Goal: Task Accomplishment & Management: Complete application form

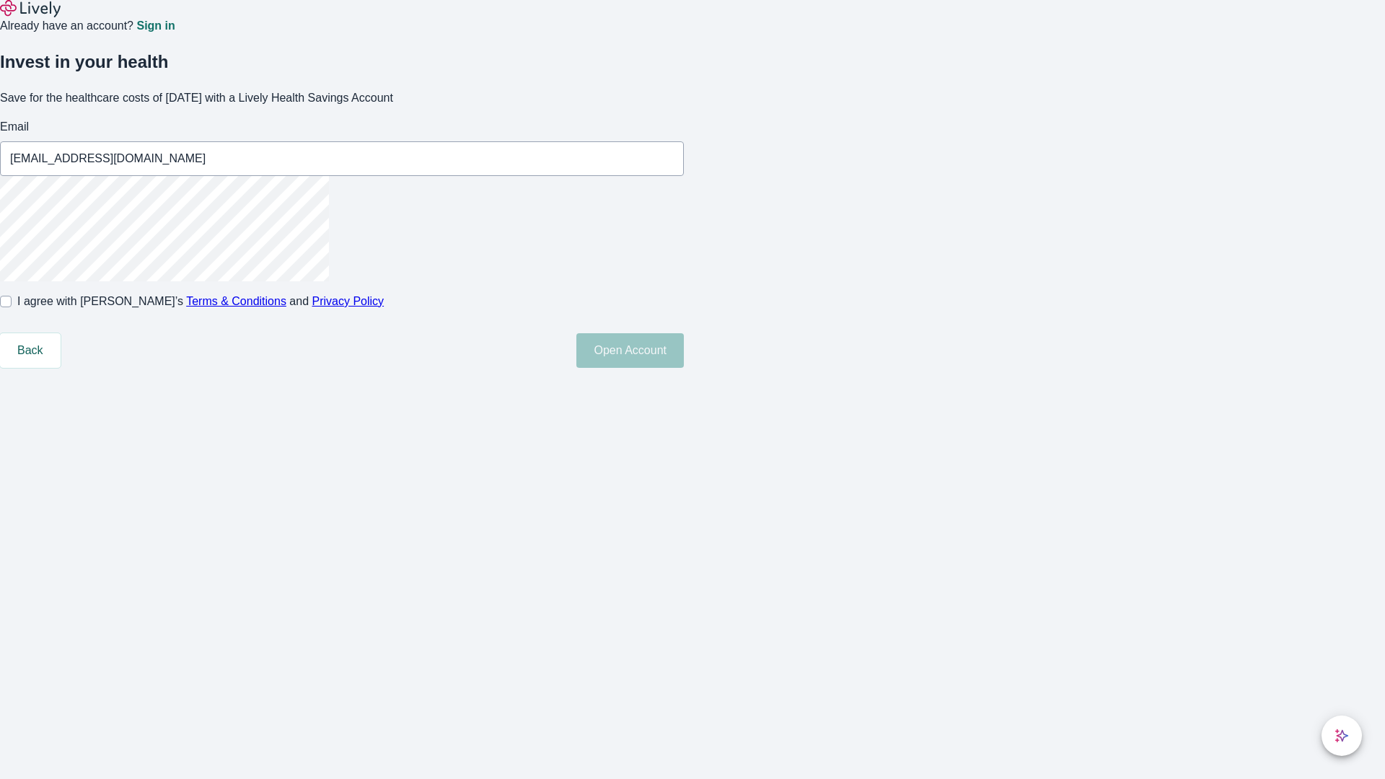
click at [12, 307] on input "I agree with Lively’s Terms & Conditions and Privacy Policy" at bounding box center [6, 302] width 12 height 12
checkbox input "true"
click at [684, 368] on button "Open Account" at bounding box center [629, 350] width 107 height 35
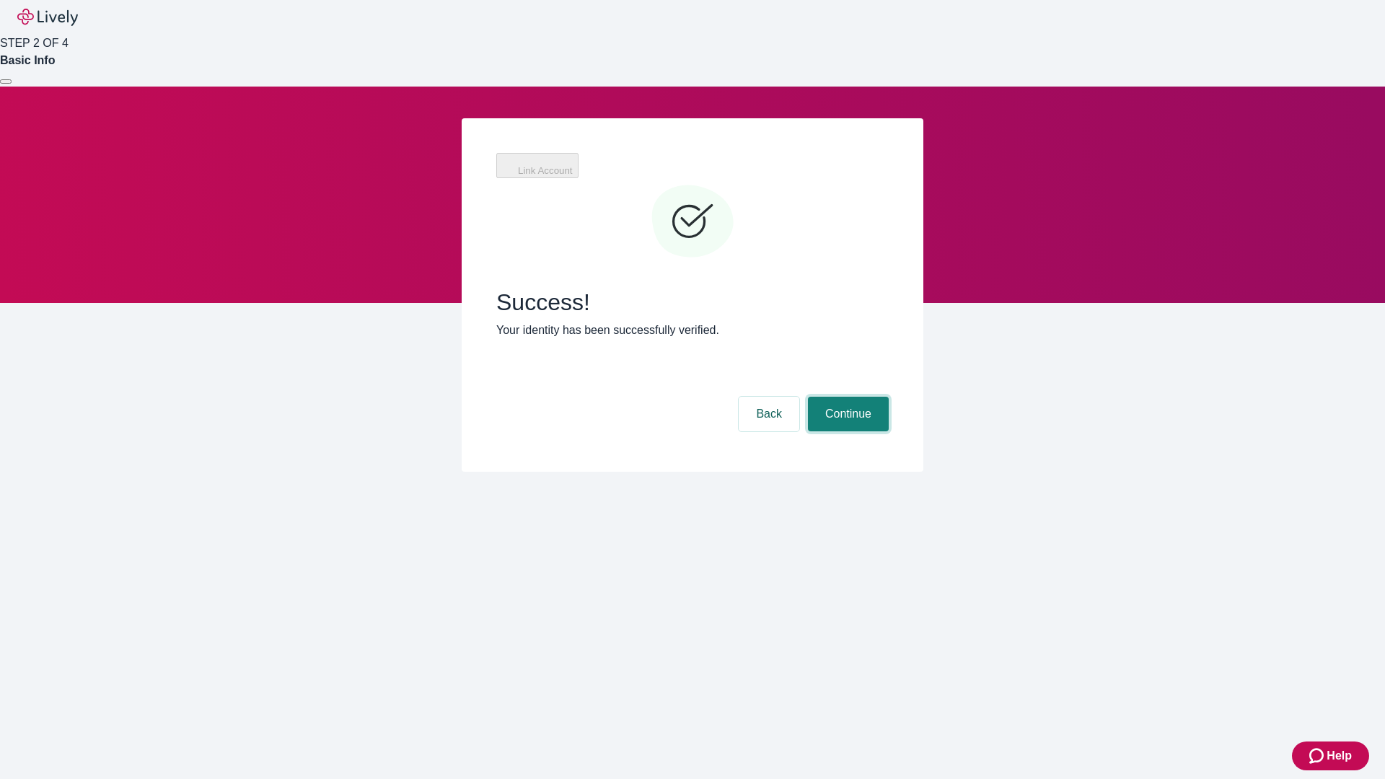
click at [846, 397] on button "Continue" at bounding box center [848, 414] width 81 height 35
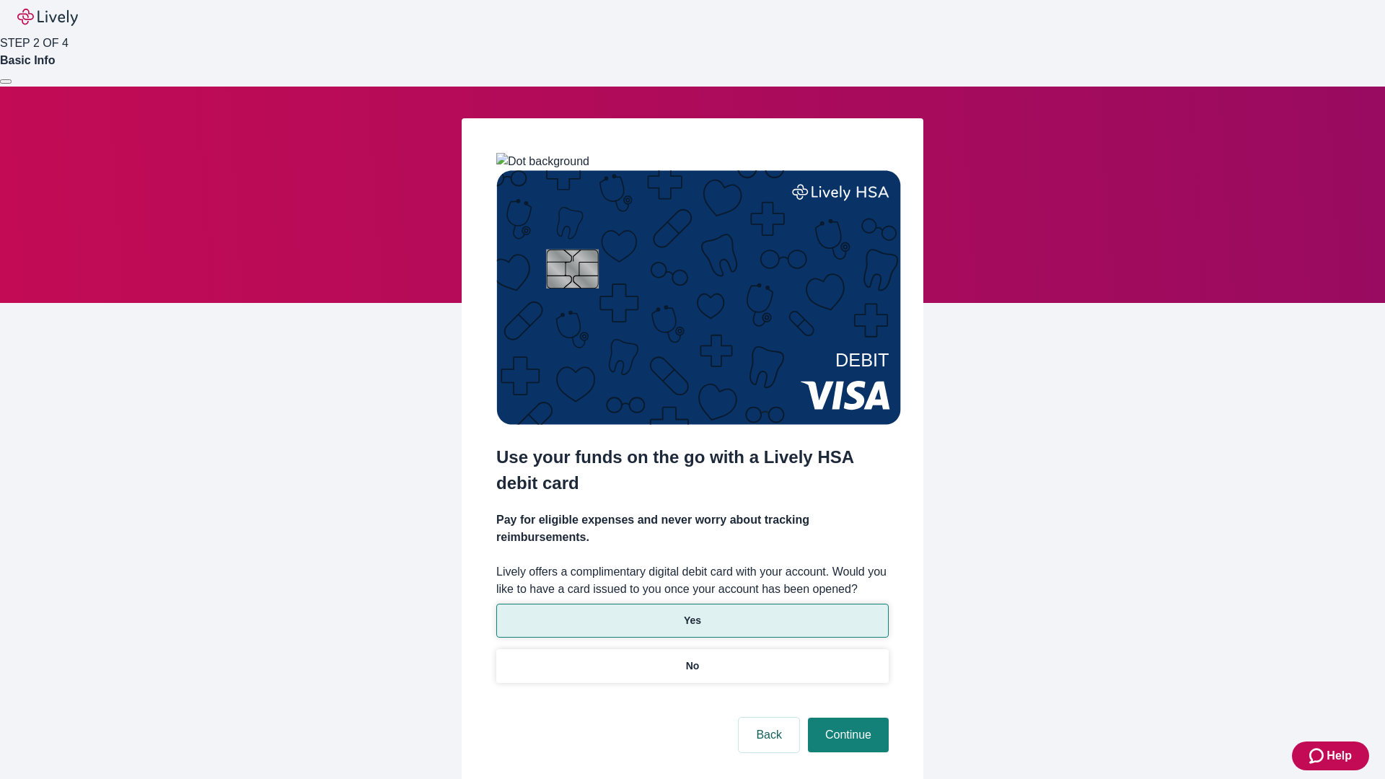
click at [692, 613] on p "Yes" at bounding box center [692, 620] width 17 height 15
click at [846, 718] on button "Continue" at bounding box center [848, 735] width 81 height 35
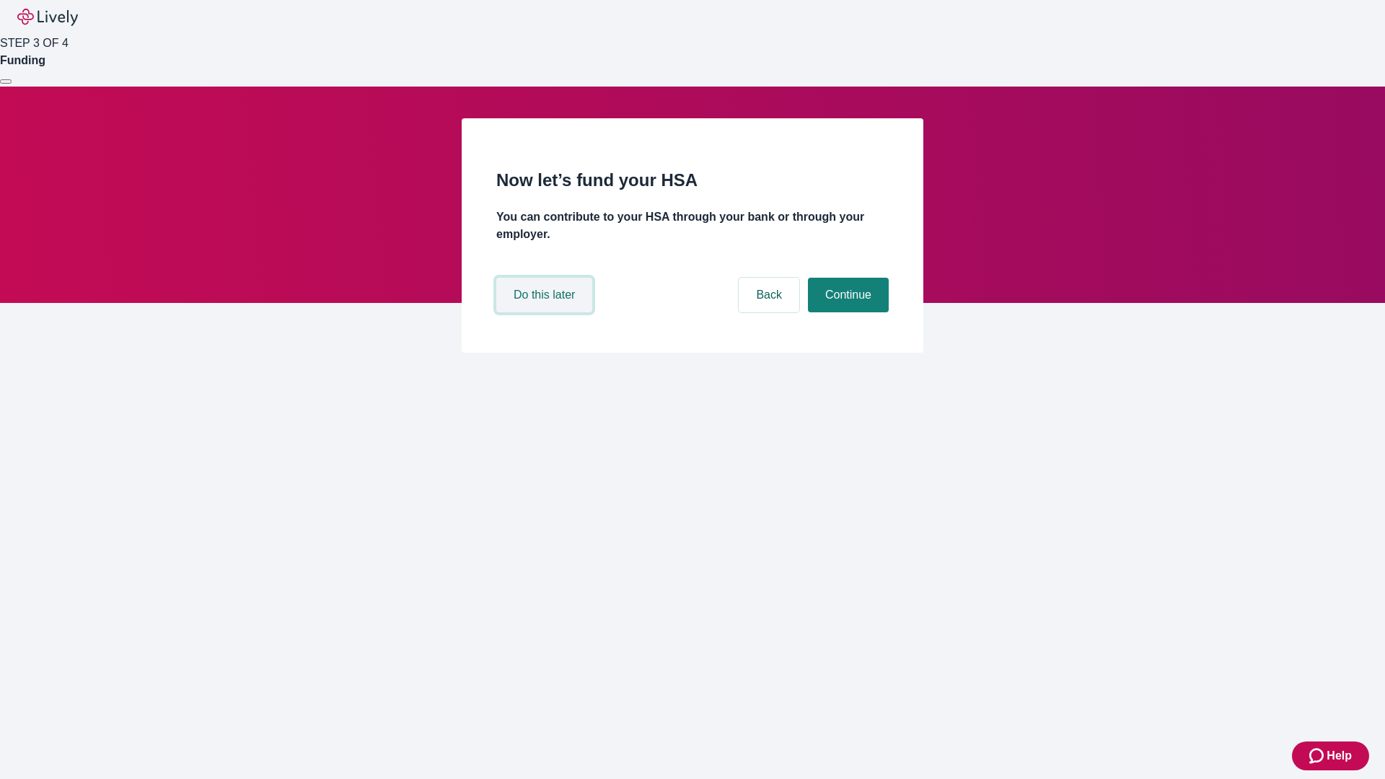
click at [546, 312] on button "Do this later" at bounding box center [544, 295] width 96 height 35
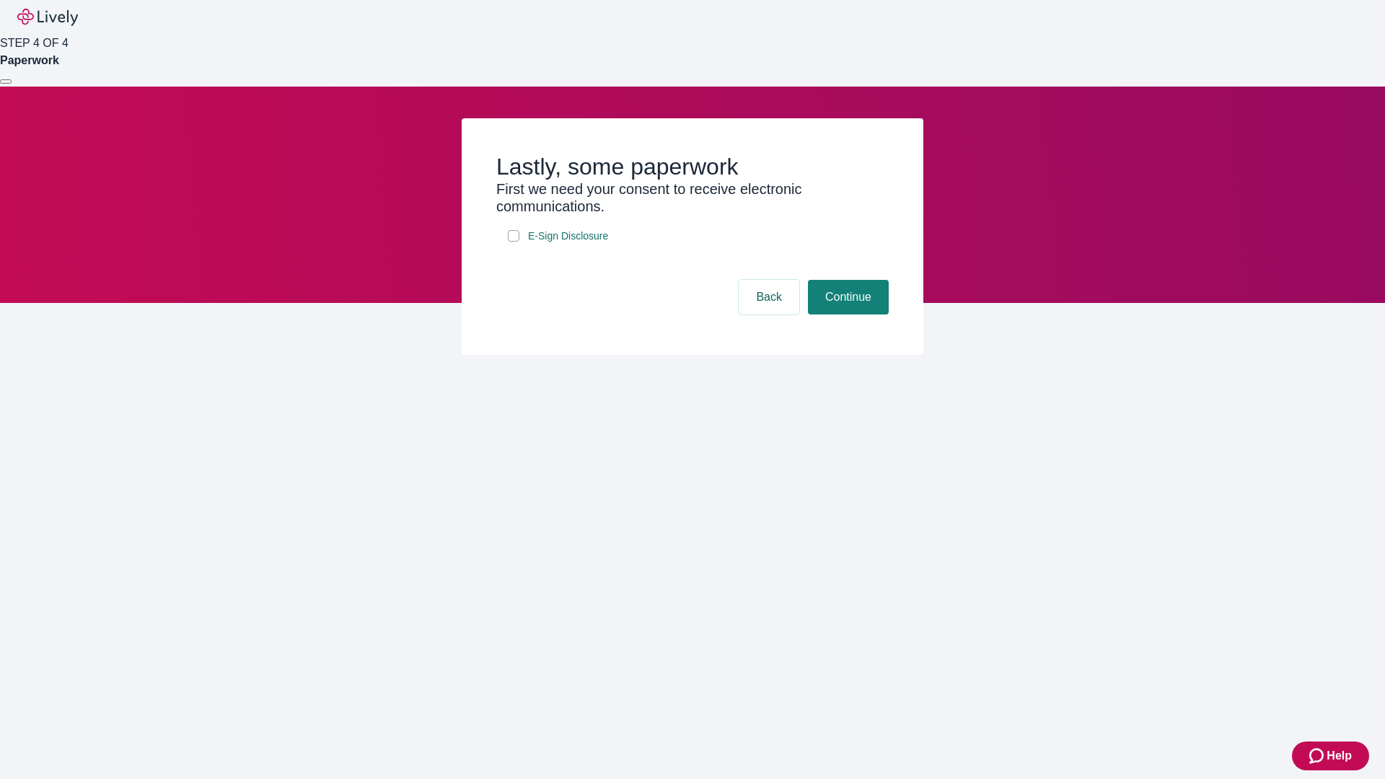
click at [514, 242] on input "E-Sign Disclosure" at bounding box center [514, 236] width 12 height 12
checkbox input "true"
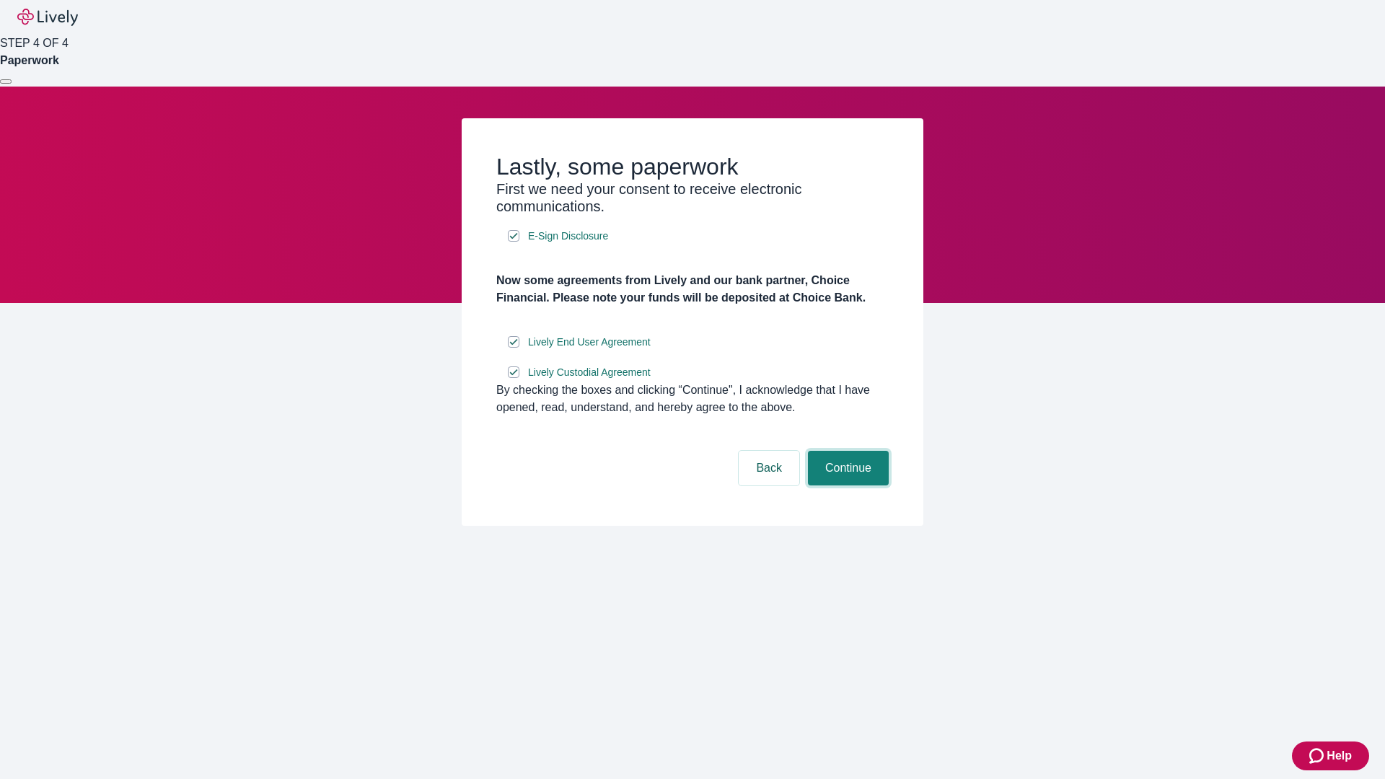
click at [846, 485] on button "Continue" at bounding box center [848, 468] width 81 height 35
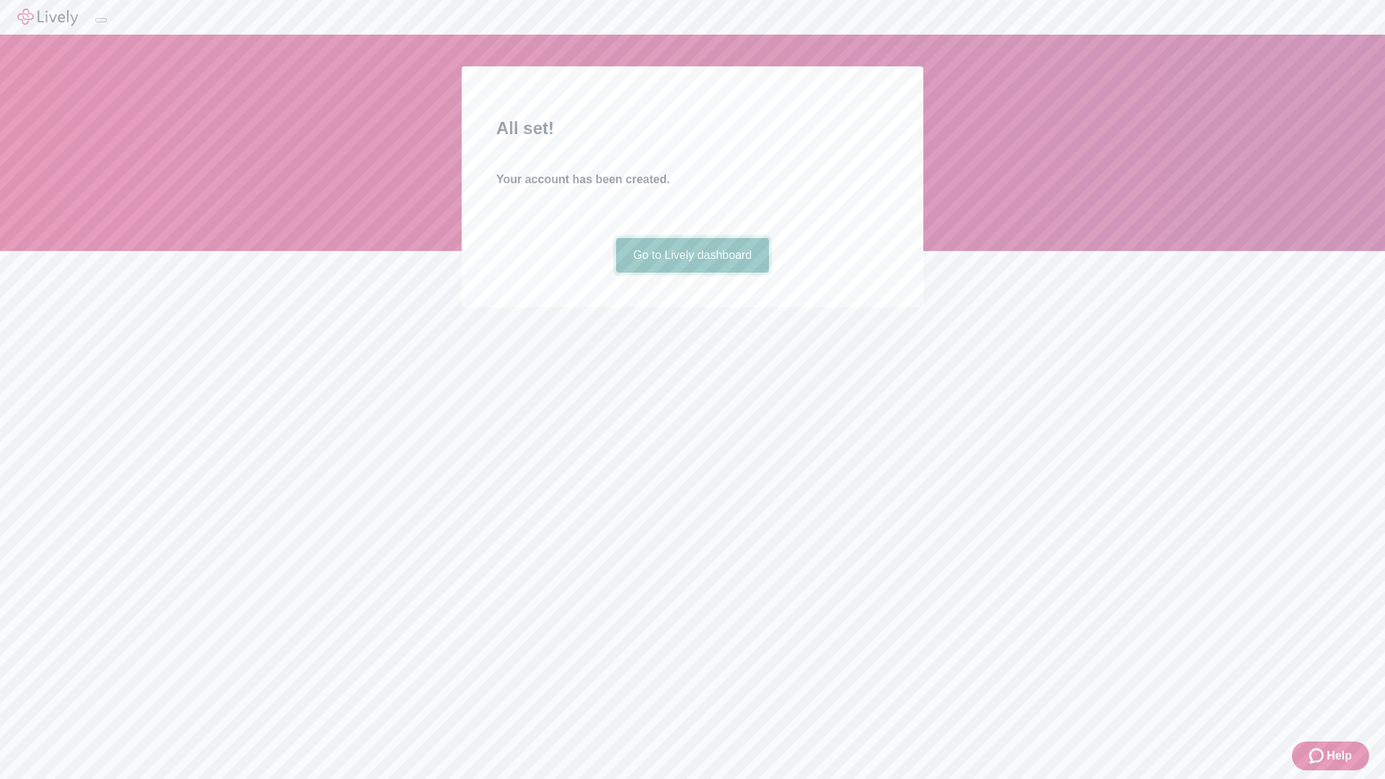
click at [692, 273] on link "Go to Lively dashboard" at bounding box center [693, 255] width 154 height 35
